Goal: Transaction & Acquisition: Obtain resource

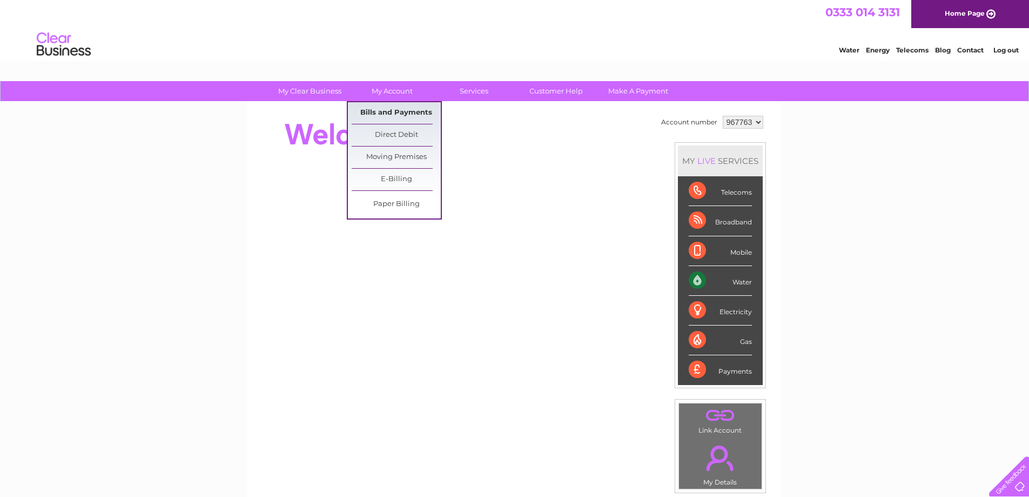
click at [394, 112] on link "Bills and Payments" at bounding box center [396, 113] width 89 height 22
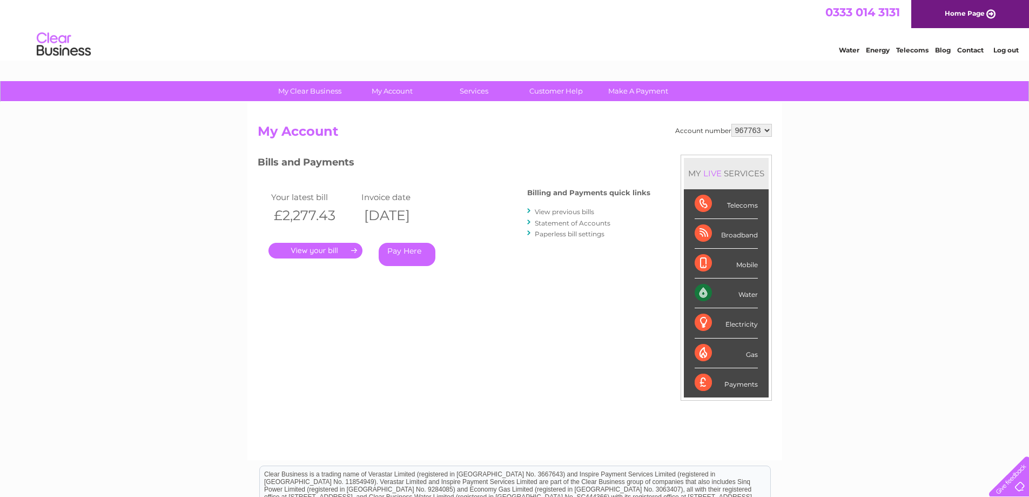
click at [330, 256] on link "." at bounding box center [316, 251] width 94 height 16
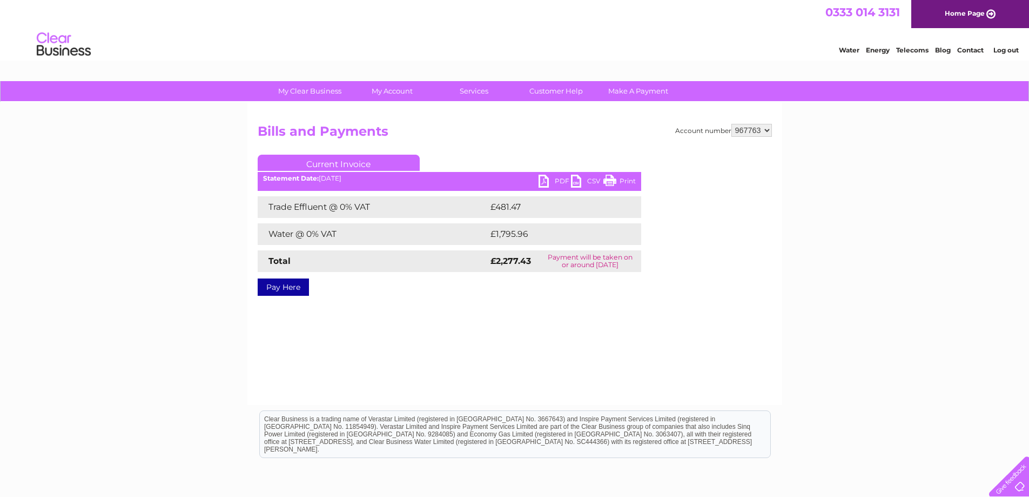
click at [563, 183] on link "PDF" at bounding box center [555, 183] width 32 height 16
click at [762, 131] on select "967763 967768" at bounding box center [752, 130] width 41 height 13
select select "967768"
click at [732, 124] on select "967763 967768" at bounding box center [752, 130] width 41 height 13
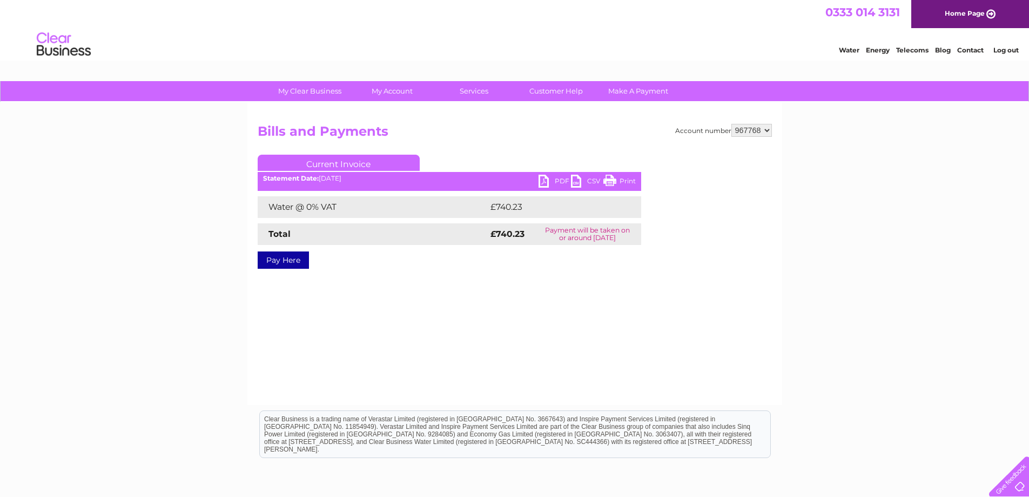
click at [558, 182] on link "PDF" at bounding box center [555, 183] width 32 height 16
drag, startPoint x: 1013, startPoint y: 49, endPoint x: 939, endPoint y: 115, distance: 99.2
click at [1013, 49] on link "Log out" at bounding box center [1006, 50] width 25 height 8
